Goal: Find specific page/section: Locate a particular part of the current website

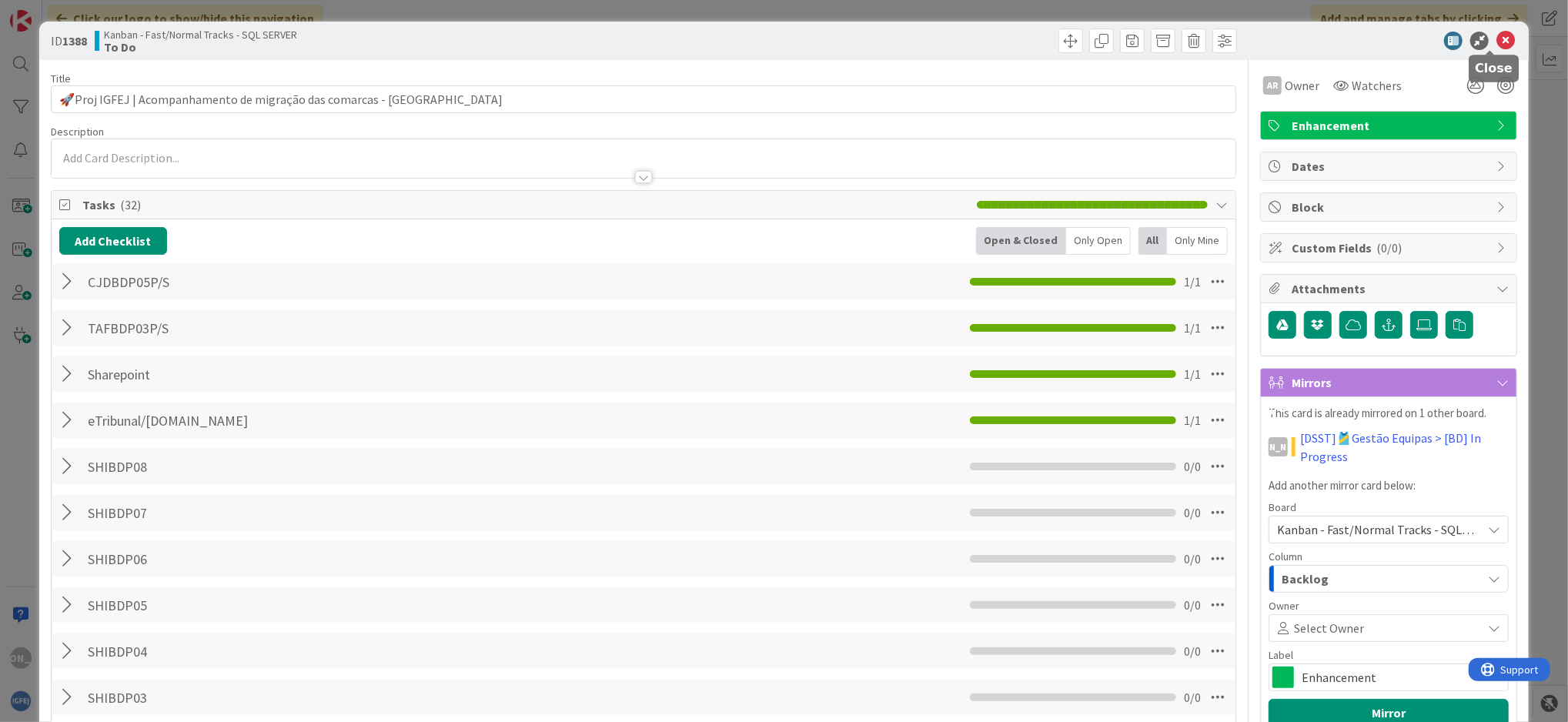
click at [1497, 35] on icon at bounding box center [1506, 41] width 18 height 18
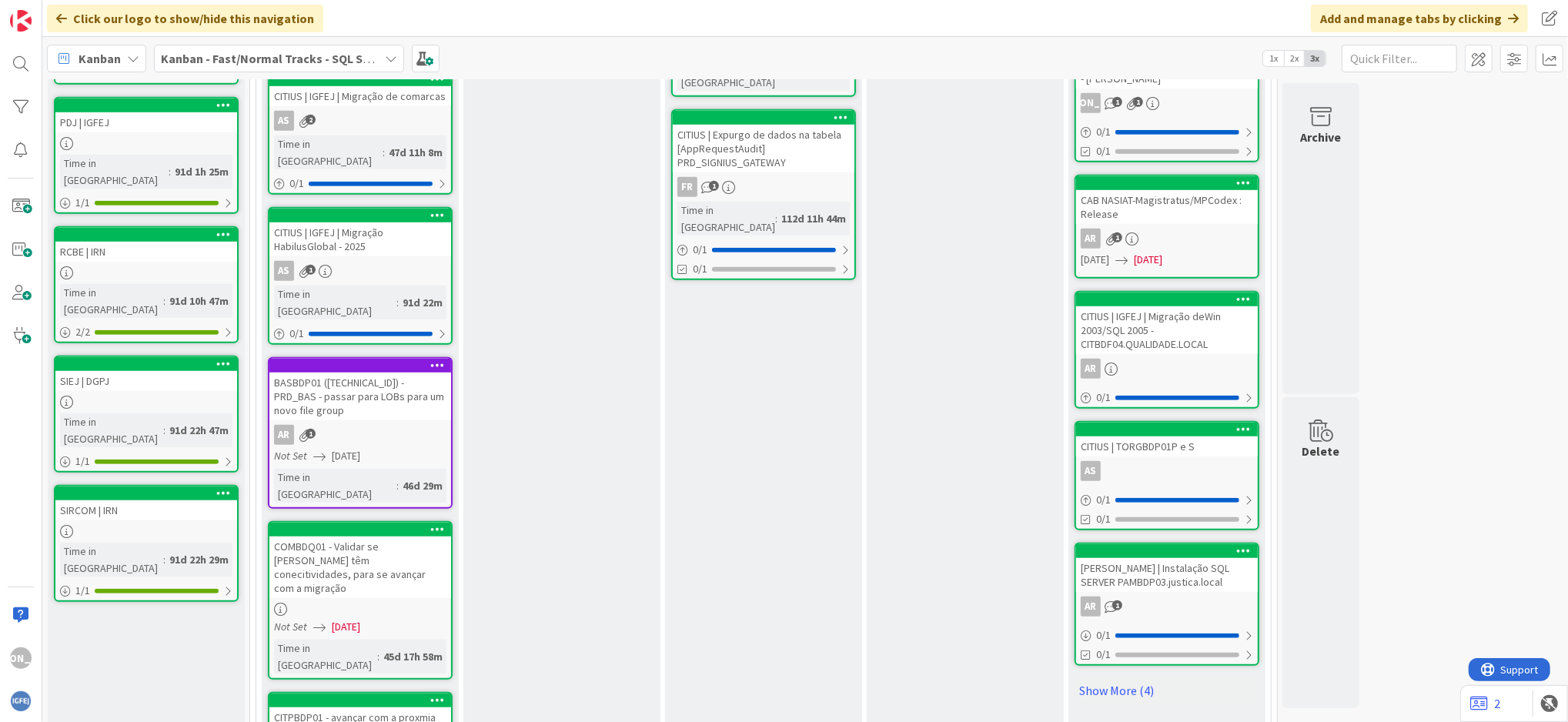
scroll to position [850, 0]
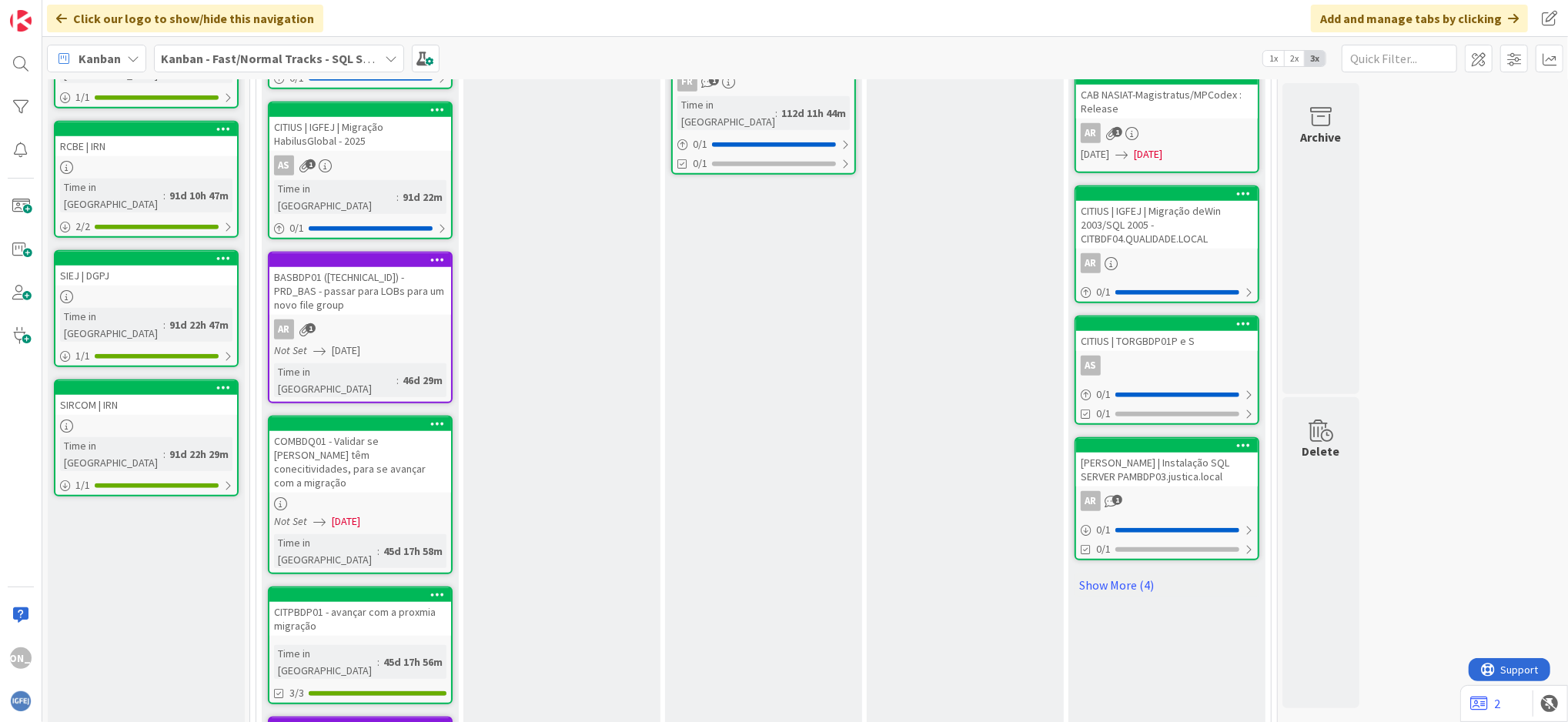
scroll to position [1054, 0]
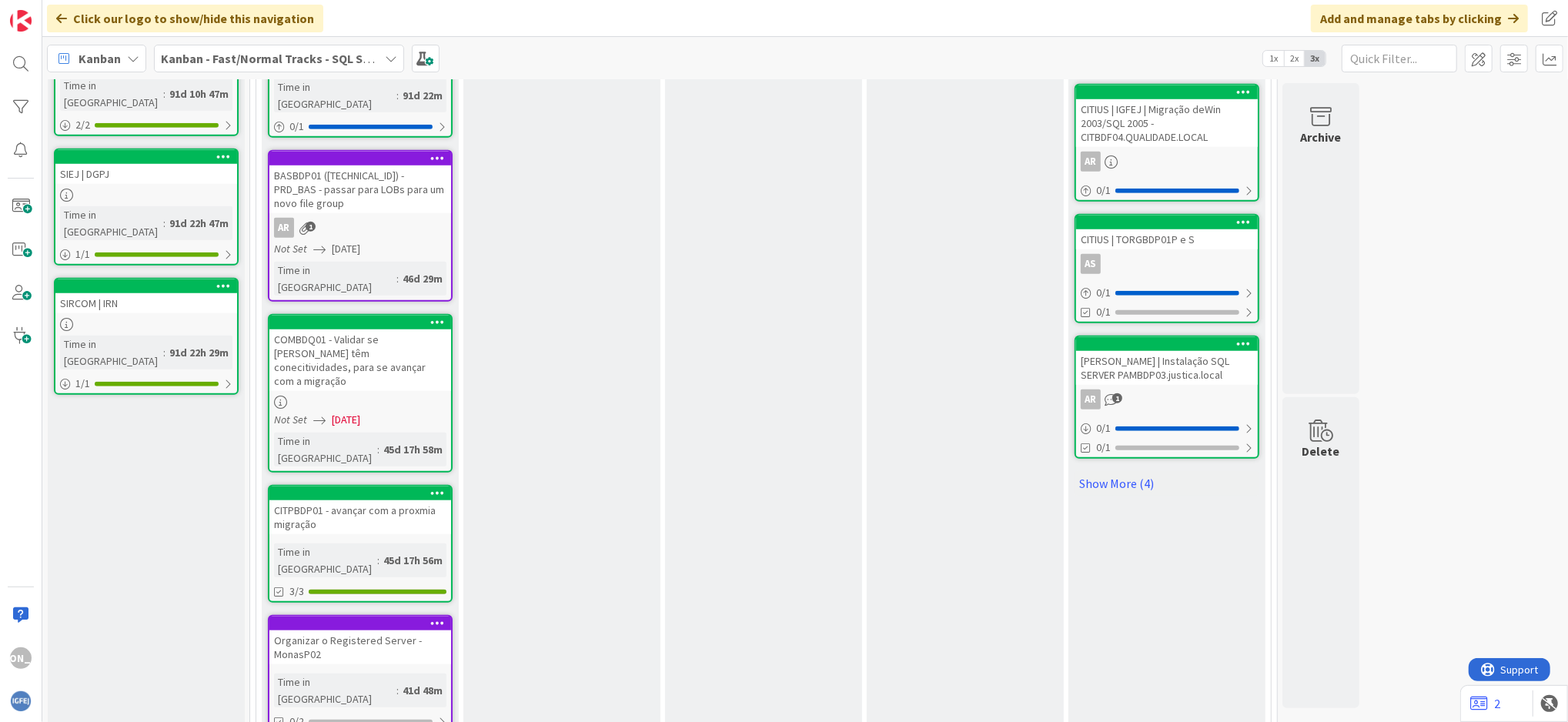
click at [392, 631] on div "Organizar o Registered Server - MonasP02" at bounding box center [360, 647] width 182 height 34
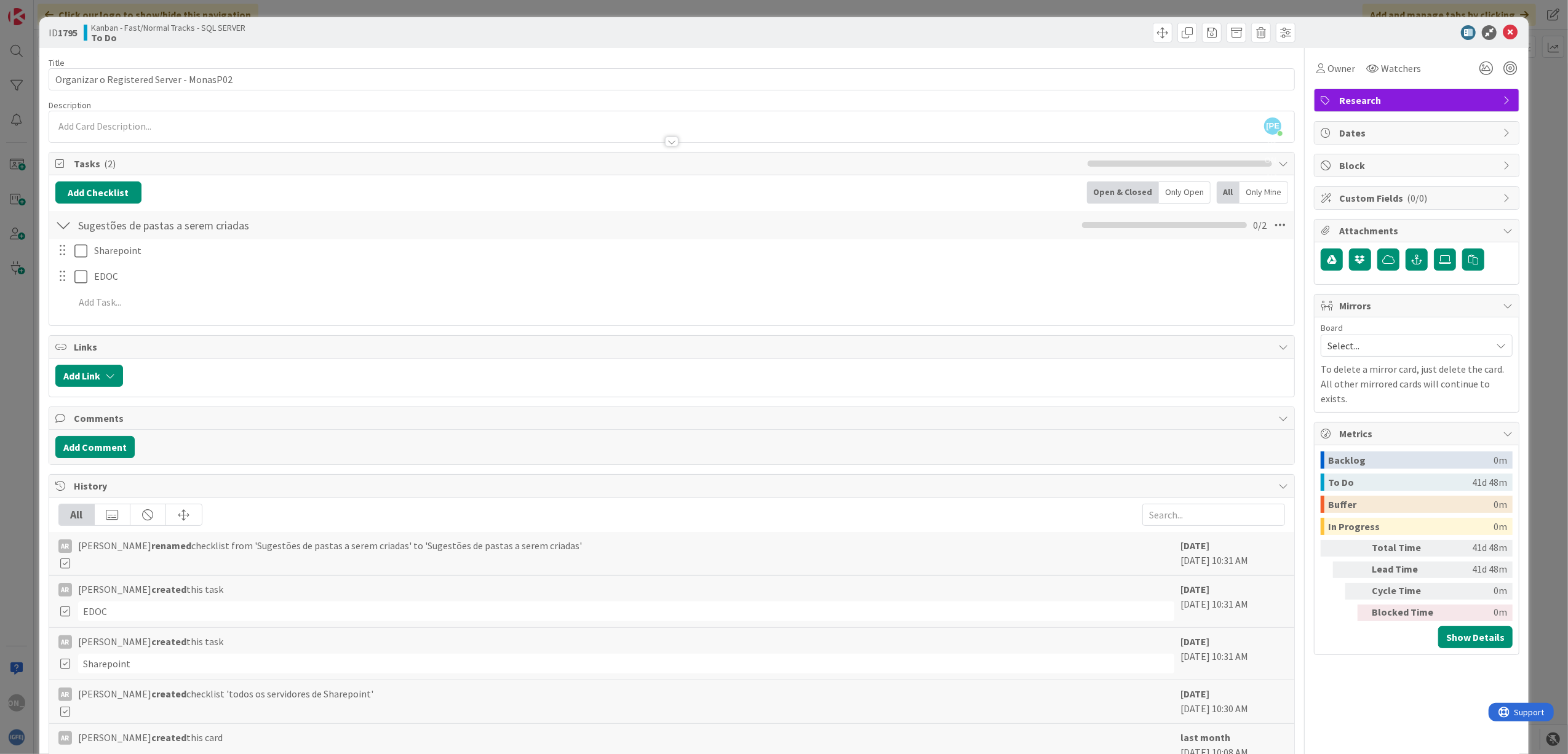
scroll to position [670, 0]
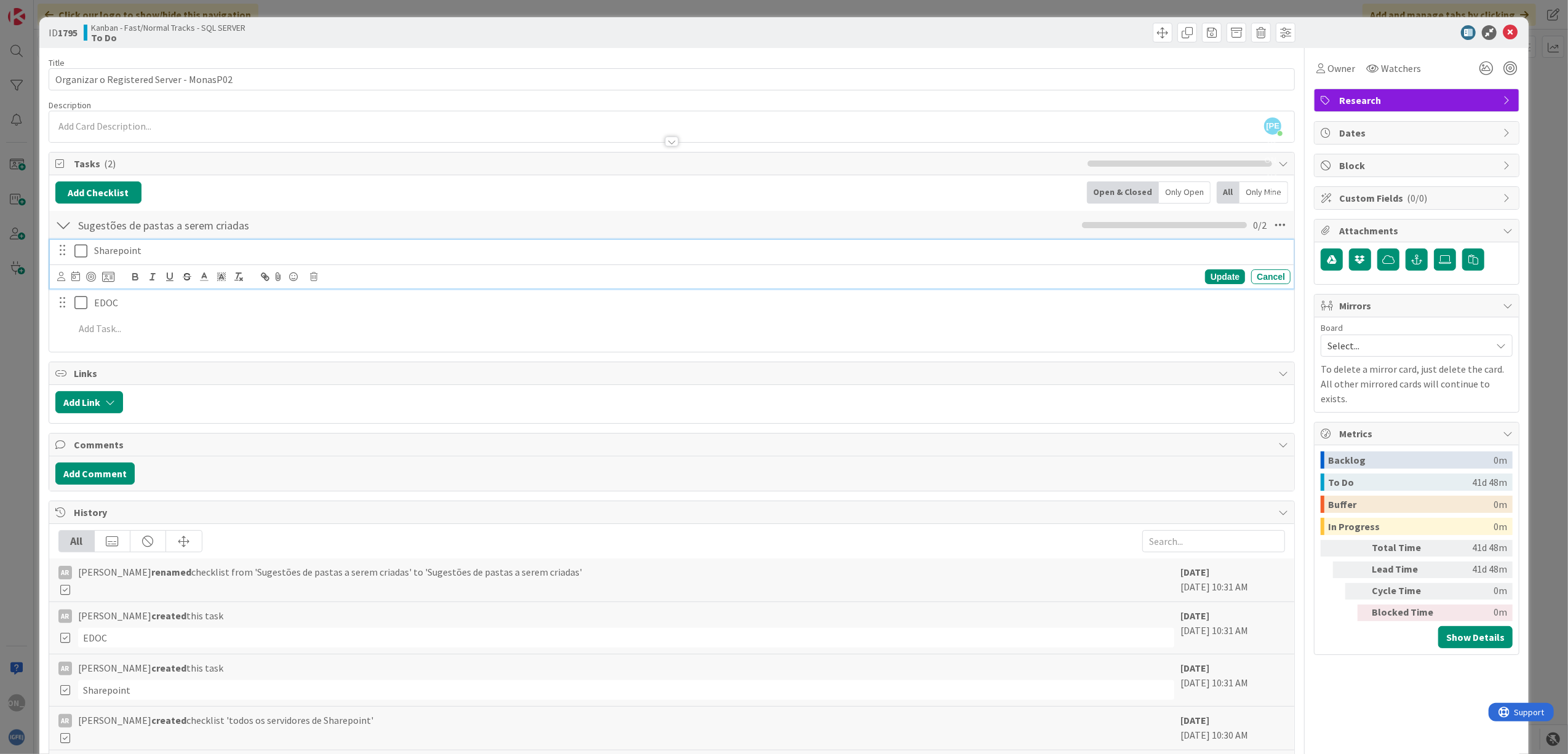
click at [107, 254] on p "Sharepoint" at bounding box center [689, 251] width 1191 height 14
copy p "Sharepoint"
click at [80, 254] on icon at bounding box center [84, 251] width 19 height 15
